Goal: Information Seeking & Learning: Learn about a topic

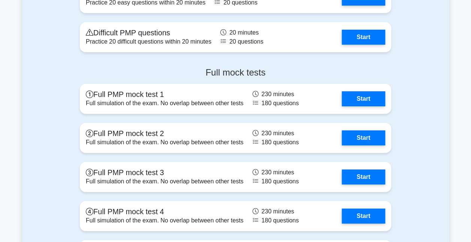
scroll to position [2732, 0]
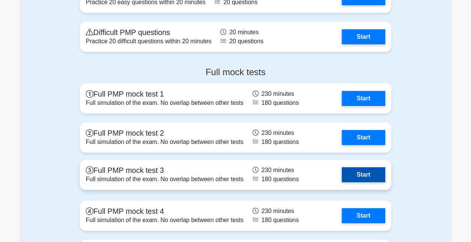
click at [367, 174] on link "Start" at bounding box center [364, 174] width 44 height 15
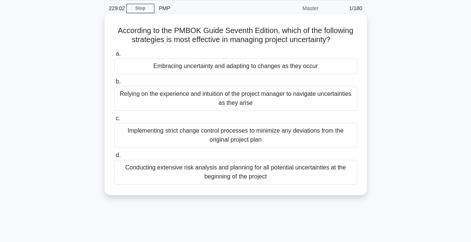
scroll to position [28, 0]
click at [224, 178] on div "Conducting extensive risk analysis and planning for all potential uncertainties…" at bounding box center [235, 172] width 243 height 25
click at [114, 158] on input "d. Conducting extensive risk analysis and planning for all potential uncertaint…" at bounding box center [114, 155] width 0 height 5
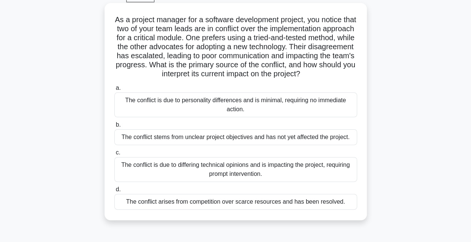
scroll to position [39, 0]
click at [186, 179] on div "The conflict is due to differing technical opinions and is impacting the projec…" at bounding box center [235, 168] width 243 height 25
click at [114, 155] on input "c. The conflict is due to differing technical opinions and is impacting the pro…" at bounding box center [114, 152] width 0 height 5
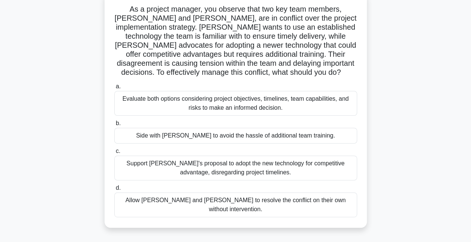
scroll to position [50, 0]
click at [201, 104] on div "Evaluate both options considering project objectives, timelines, team capabilit…" at bounding box center [235, 102] width 243 height 25
click at [114, 89] on input "a. Evaluate both options considering project objectives, timelines, team capabi…" at bounding box center [114, 86] width 0 height 5
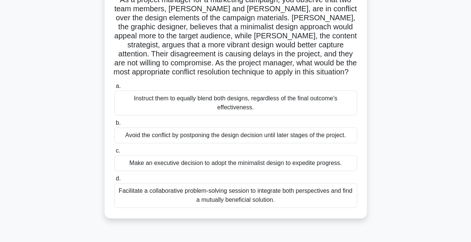
scroll to position [60, 0]
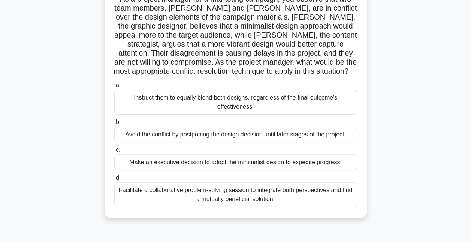
click at [182, 189] on div "Facilitate a collaborative problem-solving session to integrate both perspectiv…" at bounding box center [235, 194] width 243 height 25
click at [114, 180] on input "d. Facilitate a collaborative problem-solving session to integrate both perspec…" at bounding box center [114, 177] width 0 height 5
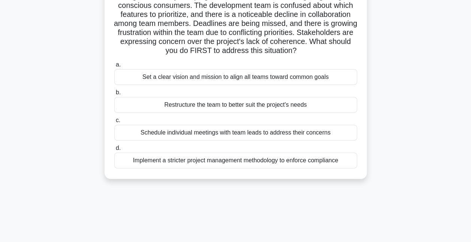
scroll to position [81, 0]
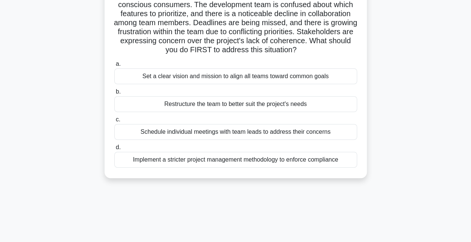
click at [240, 84] on div "Set a clear vision and mission to align all teams toward common goals" at bounding box center [235, 76] width 243 height 16
click at [114, 66] on input "a. Set a clear vision and mission to align all teams toward common goals" at bounding box center [114, 64] width 0 height 5
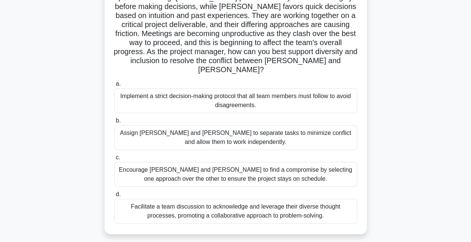
scroll to position [80, 0]
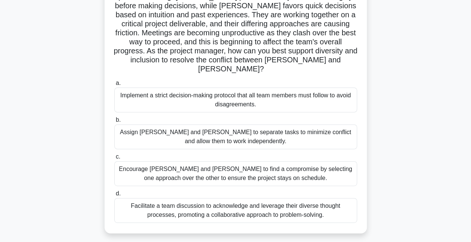
click at [258, 206] on div "Facilitate a team discussion to acknowledge and leverage their diverse thought …" at bounding box center [235, 210] width 243 height 25
click at [114, 196] on input "d. Facilitate a team discussion to acknowledge and leverage their diverse thoug…" at bounding box center [114, 193] width 0 height 5
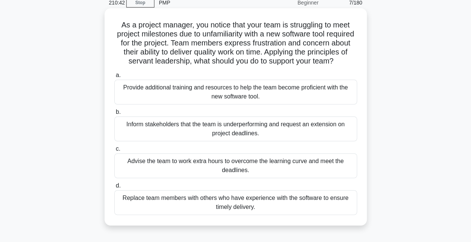
scroll to position [35, 0]
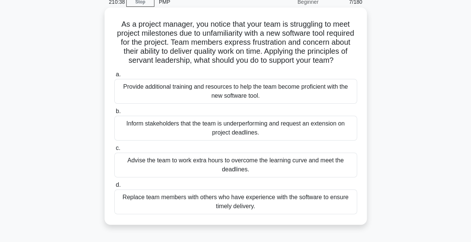
click at [211, 101] on div "Provide additional training and resources to help the team become proficient wi…" at bounding box center [235, 91] width 243 height 25
click at [114, 77] on input "a. Provide additional training and resources to help the team become proficient…" at bounding box center [114, 74] width 0 height 5
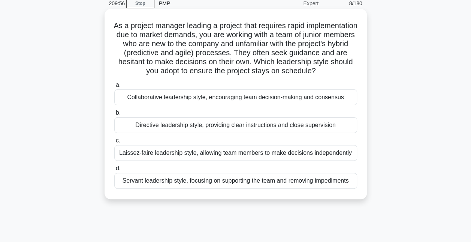
scroll to position [33, 0]
click at [239, 132] on div "Directive leadership style, providing clear instructions and close supervision" at bounding box center [235, 125] width 243 height 16
click at [114, 115] on input "b. Directive leadership style, providing clear instructions and close supervisi…" at bounding box center [114, 112] width 0 height 5
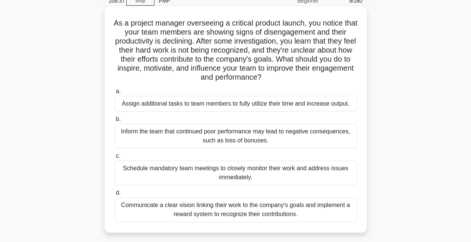
scroll to position [37, 0]
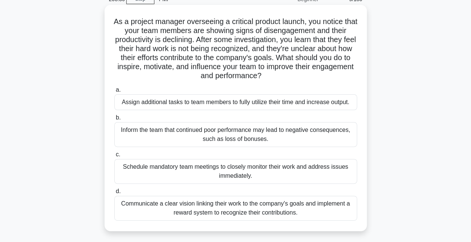
click at [180, 208] on div "Communicate a clear vision linking their work to the company's goals and implem…" at bounding box center [235, 207] width 243 height 25
click at [114, 194] on input "d. Communicate a clear vision linking their work to the company's goals and imp…" at bounding box center [114, 191] width 0 height 5
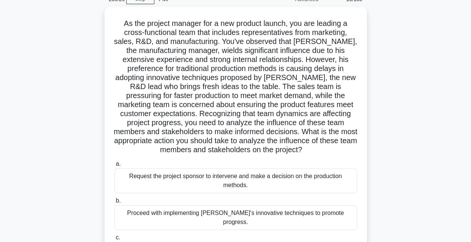
scroll to position [0, 0]
